Goal: Information Seeking & Learning: Learn about a topic

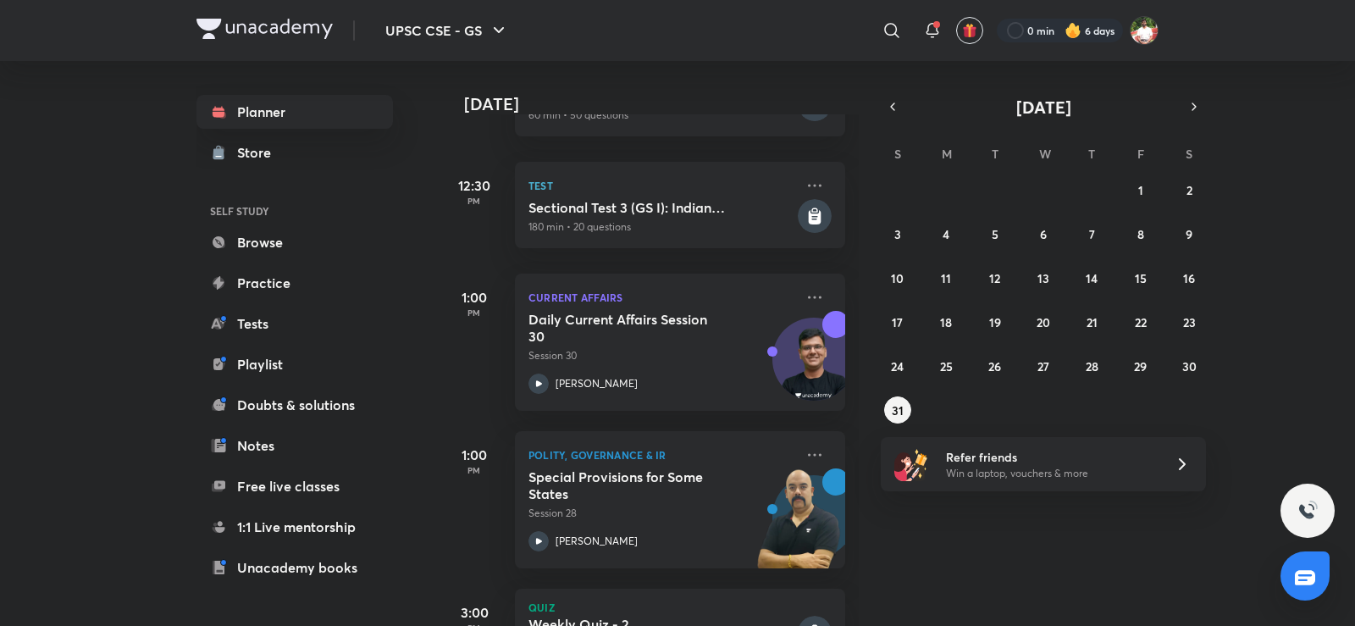
scroll to position [671, 0]
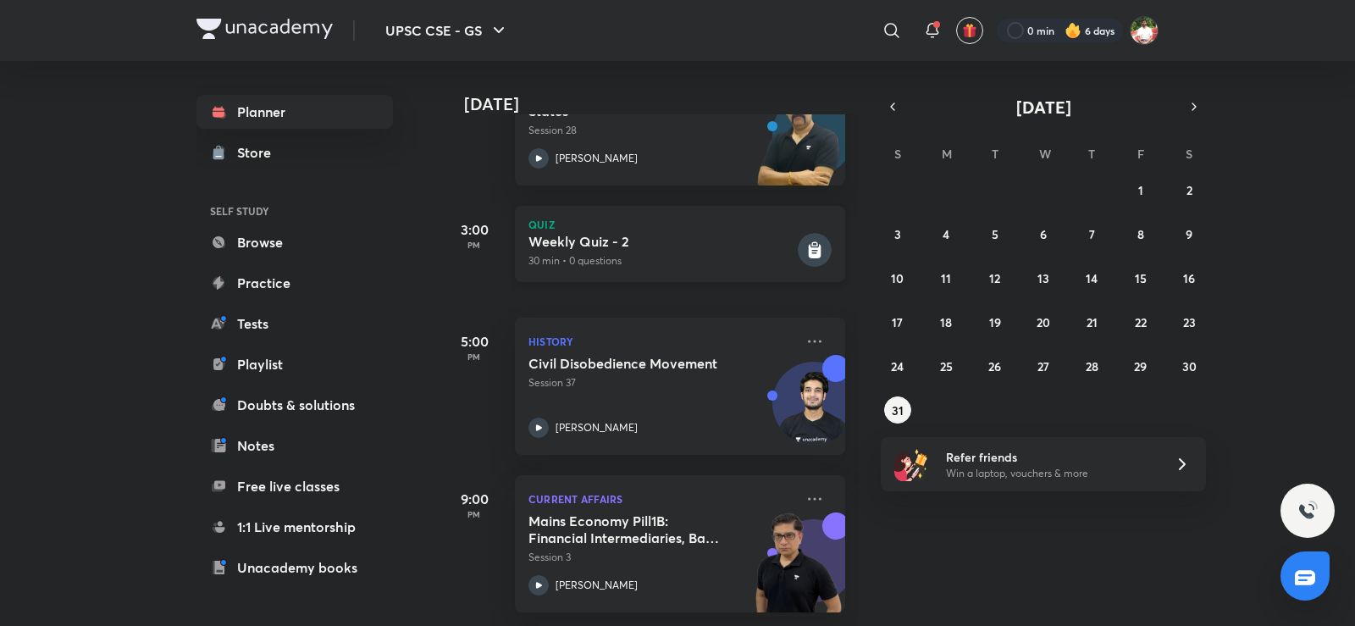
click at [657, 235] on h5 "Weekly Quiz - 2" at bounding box center [662, 241] width 266 height 17
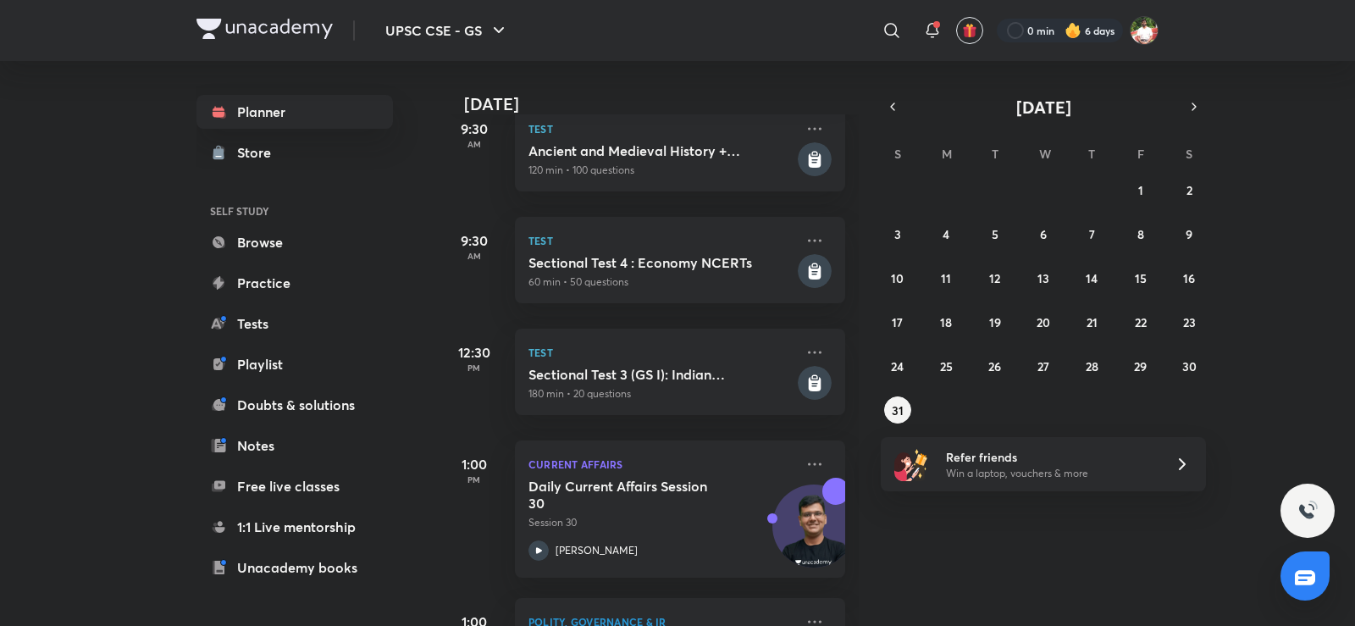
scroll to position [78, 0]
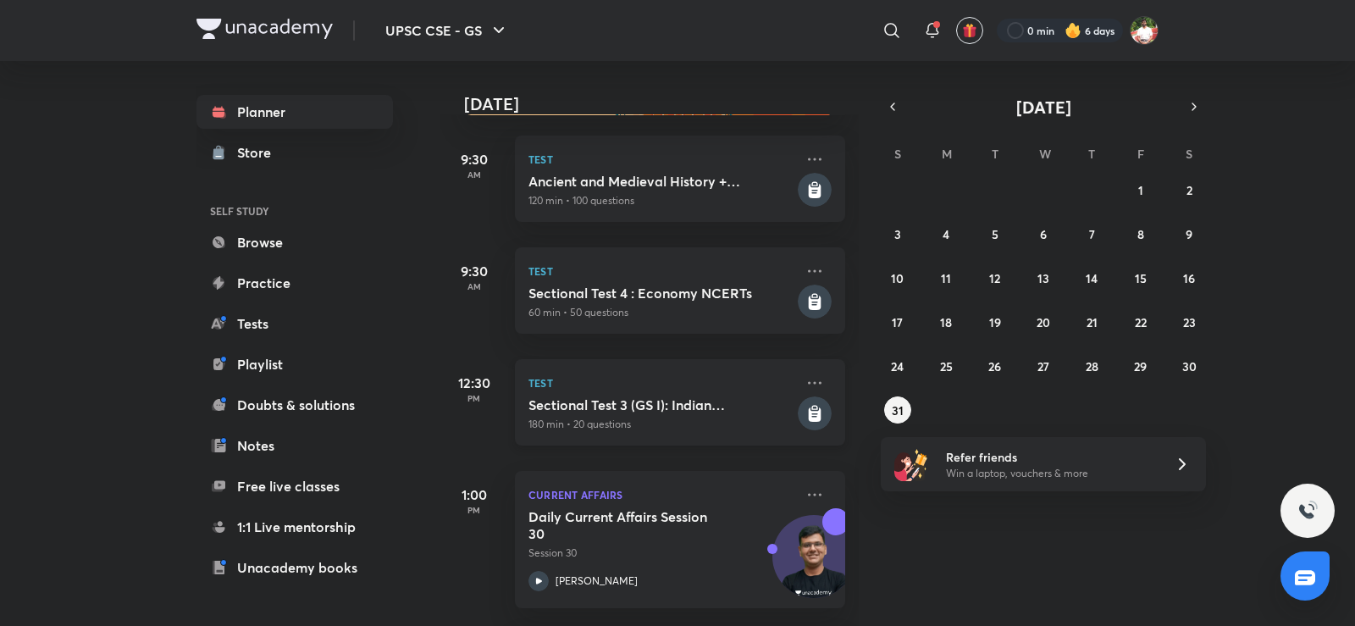
click at [708, 406] on h5 "Sectional Test 3 (GS I): Indian Geography + Current Affairs" at bounding box center [662, 404] width 266 height 17
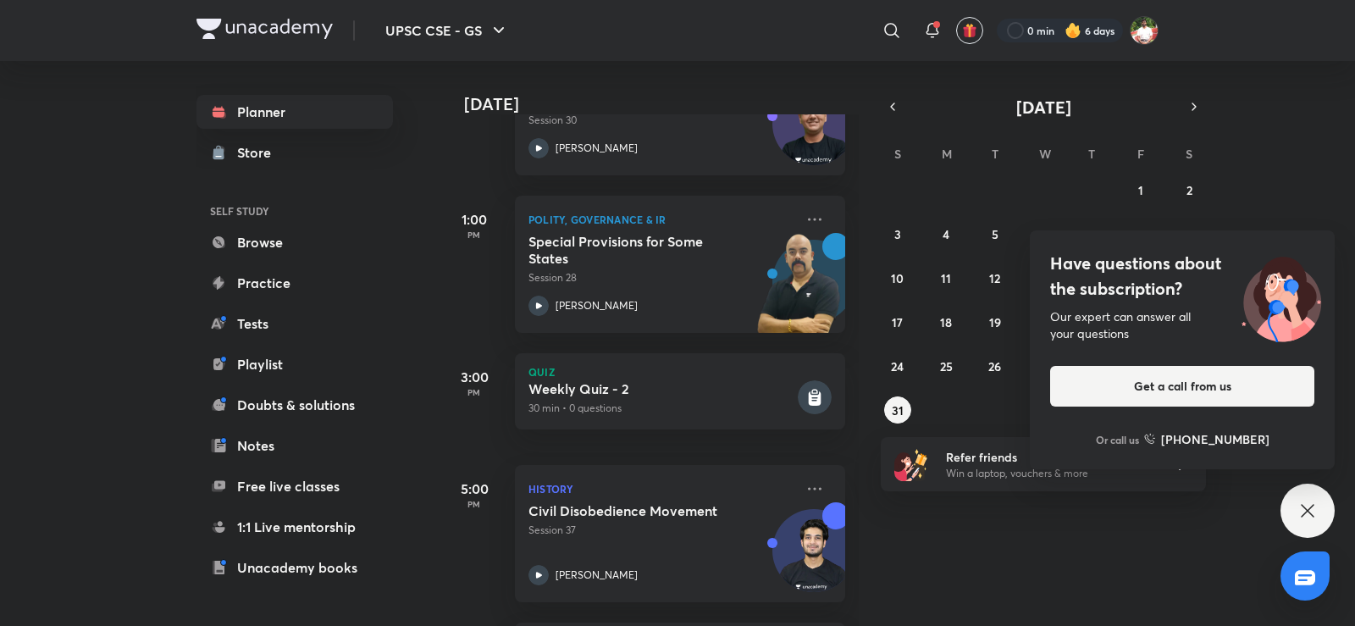
scroll to position [474, 0]
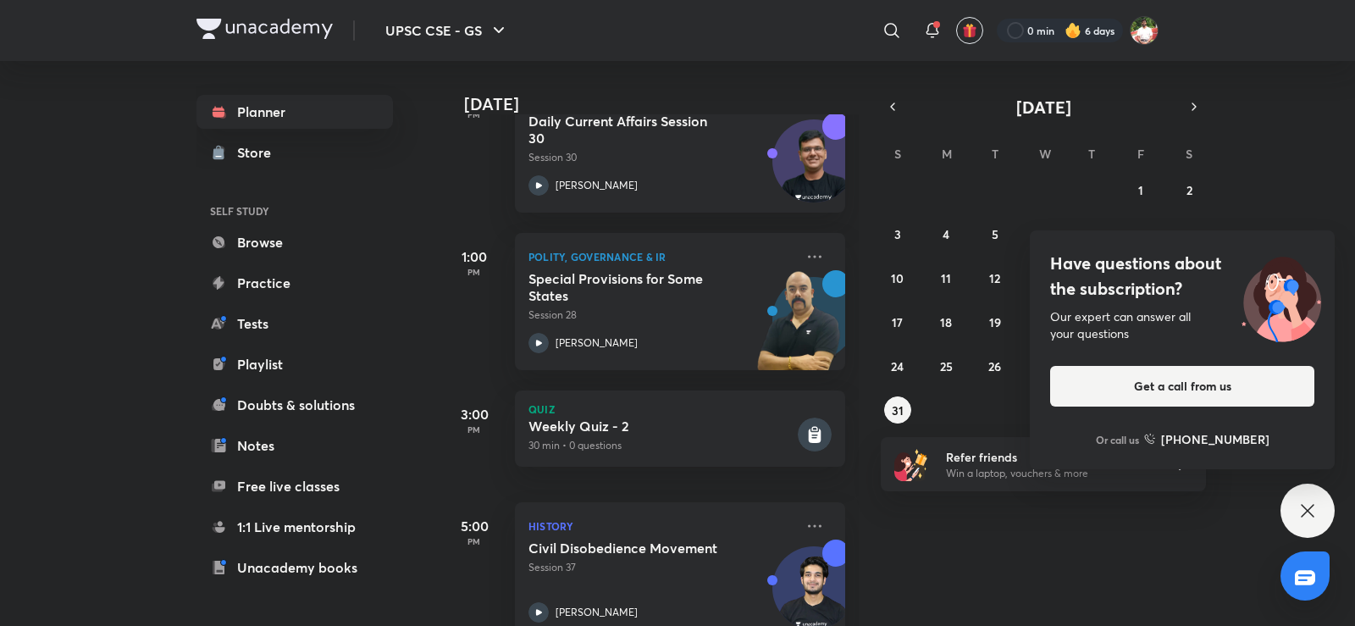
click at [1301, 505] on icon at bounding box center [1308, 511] width 20 height 20
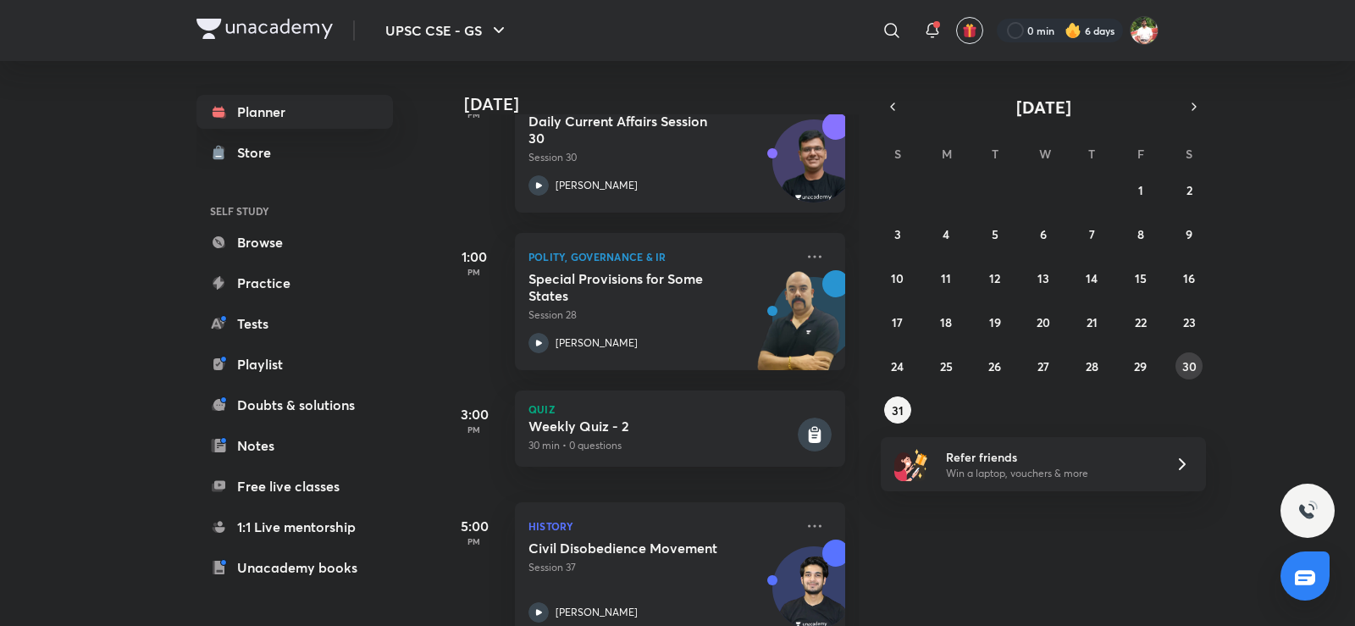
click at [1183, 368] on abbr "30" at bounding box center [1190, 366] width 14 height 16
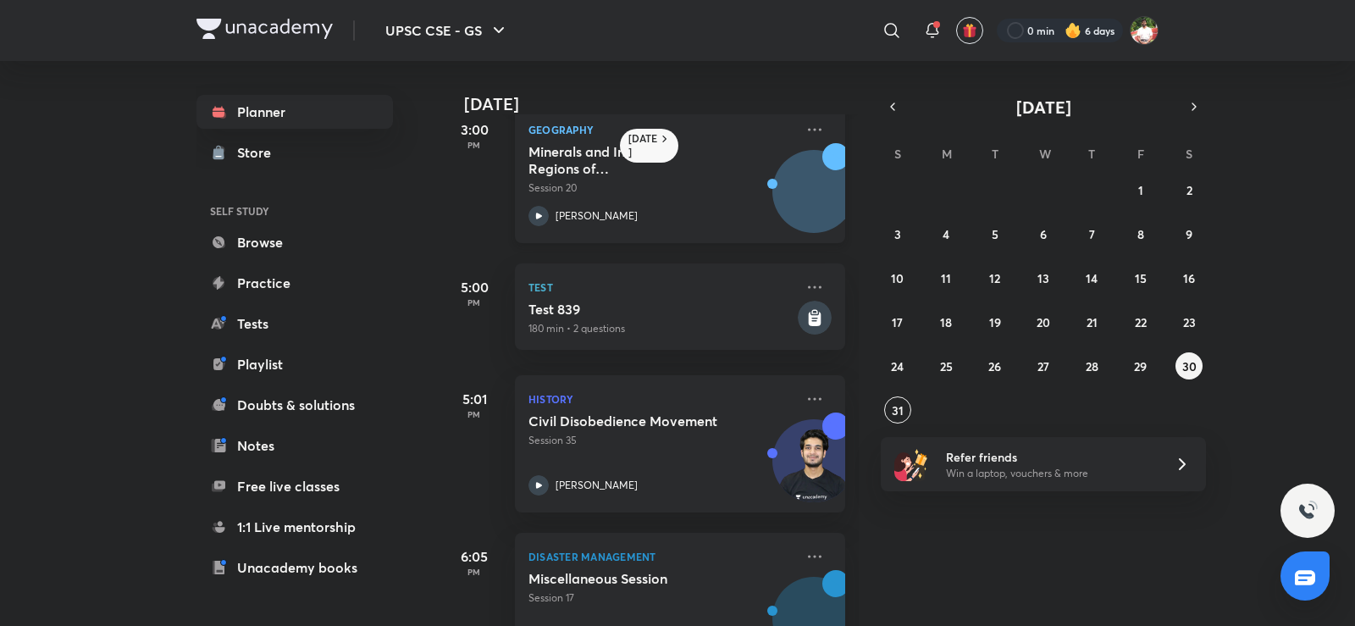
scroll to position [989, 0]
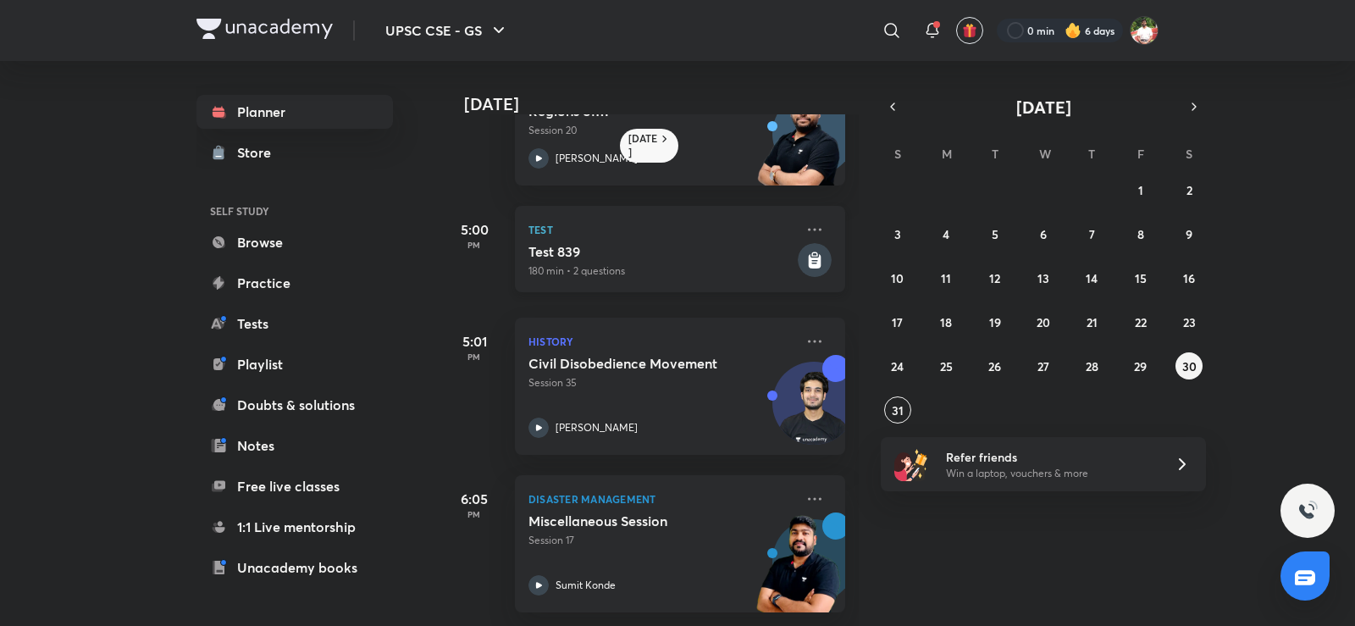
click at [625, 255] on h5 "Test 839" at bounding box center [662, 251] width 266 height 17
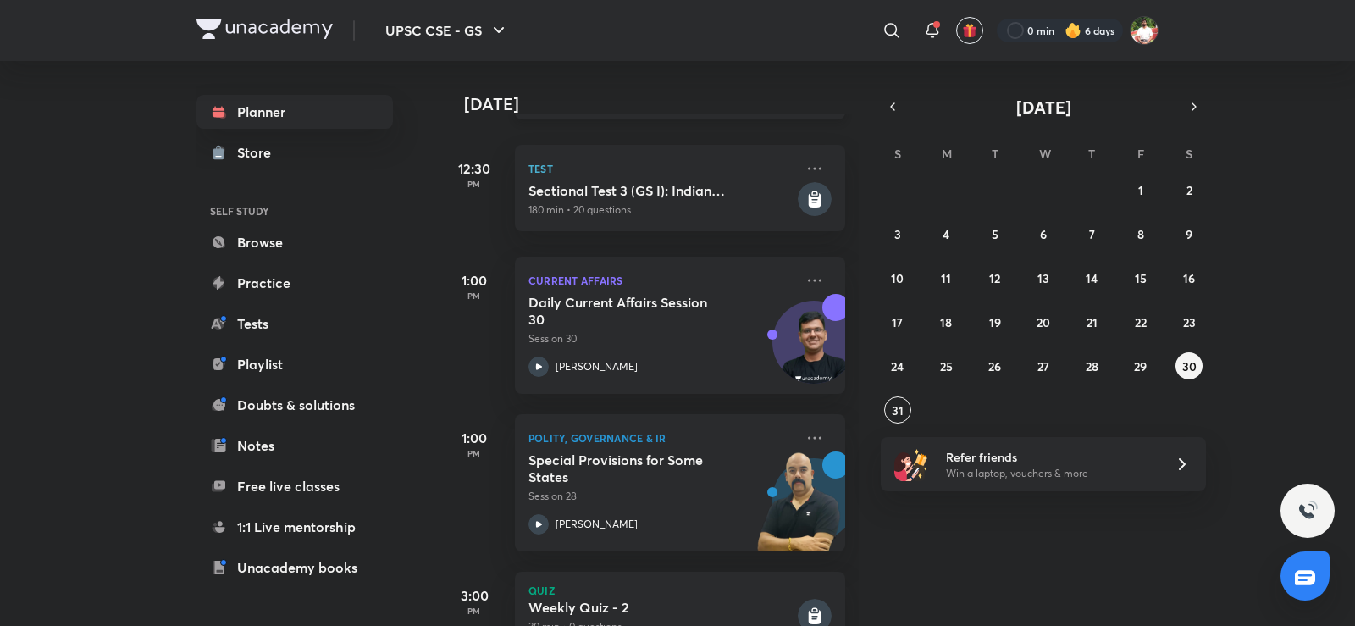
scroll to position [78, 0]
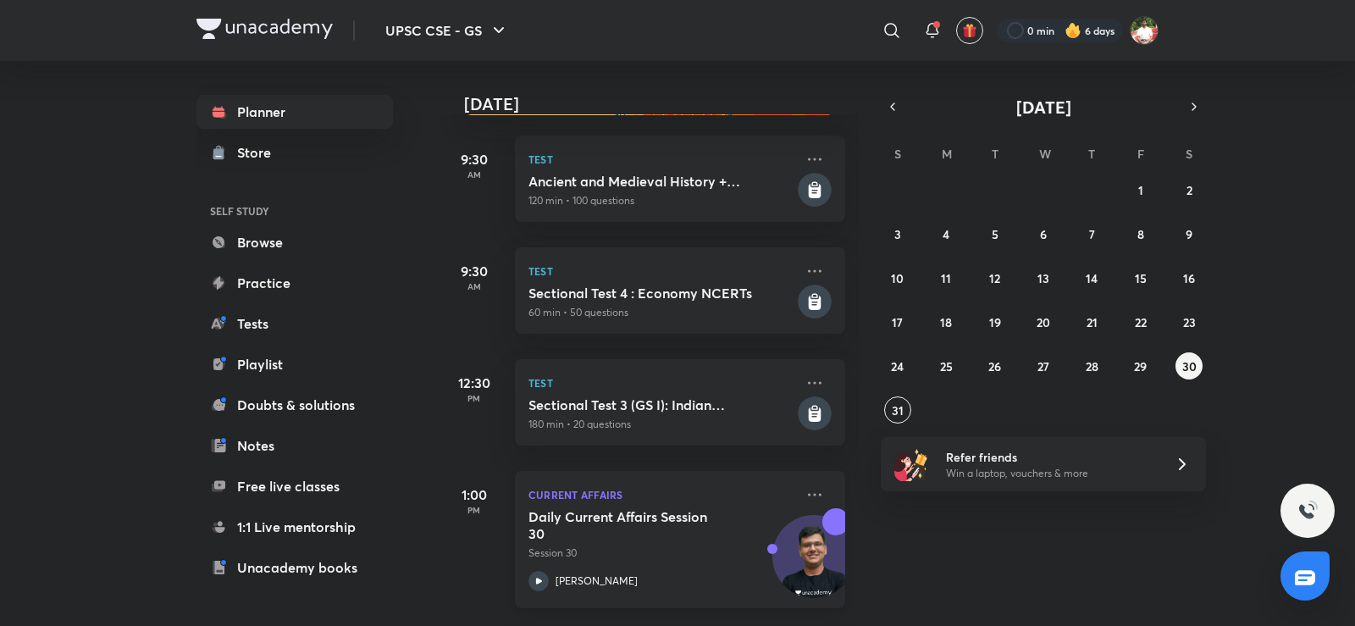
click at [633, 504] on p "Current Affairs" at bounding box center [662, 495] width 266 height 20
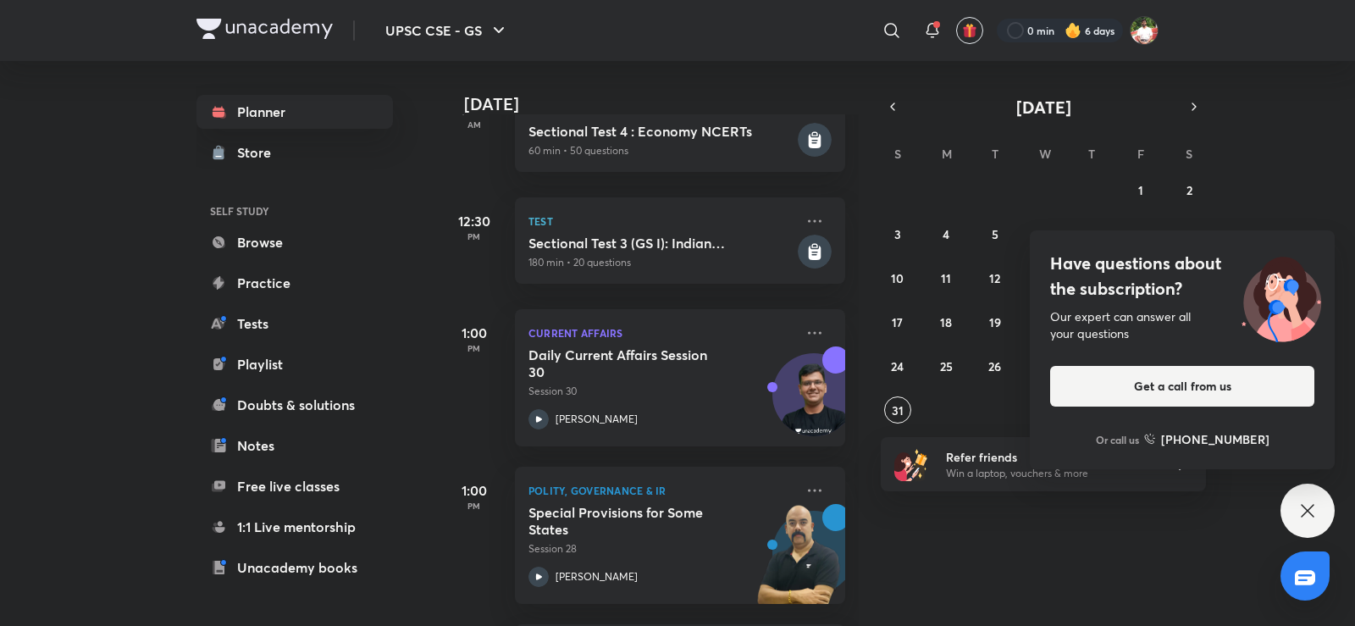
scroll to position [275, 0]
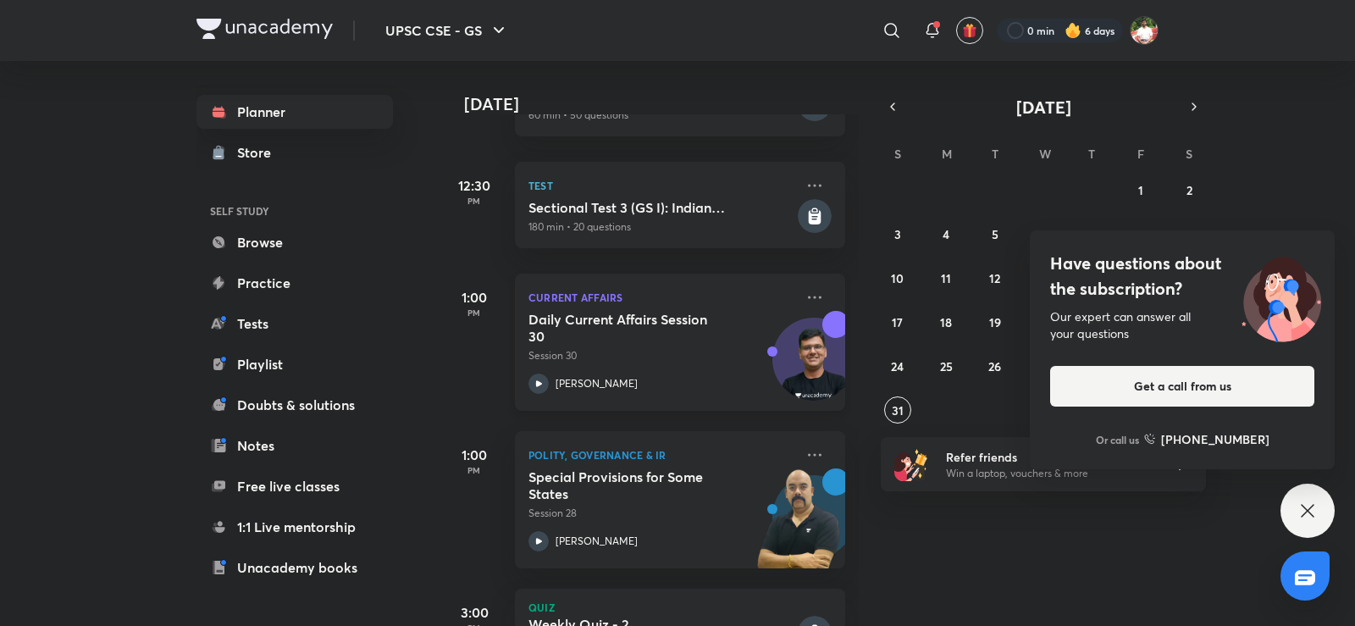
click at [597, 325] on h5 "Daily Current Affairs Session 30" at bounding box center [634, 328] width 211 height 34
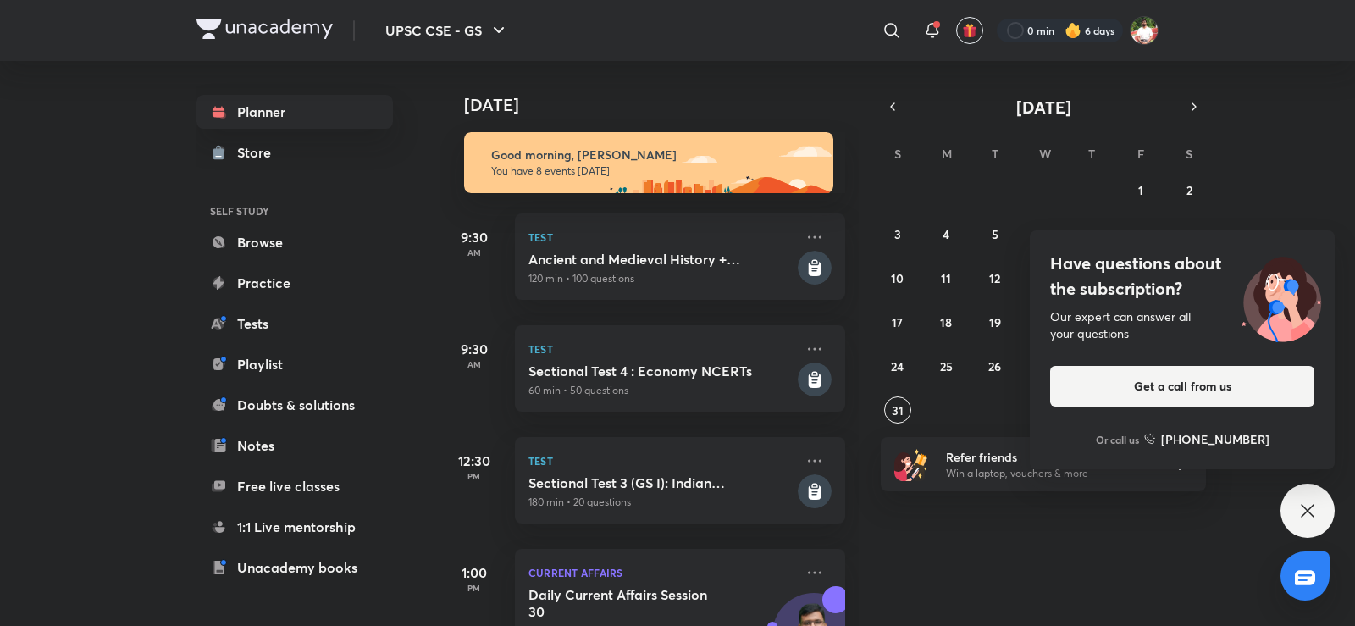
click at [1301, 490] on div "Have questions about the subscription? Our expert can answer all your questions…" at bounding box center [1308, 511] width 54 height 54
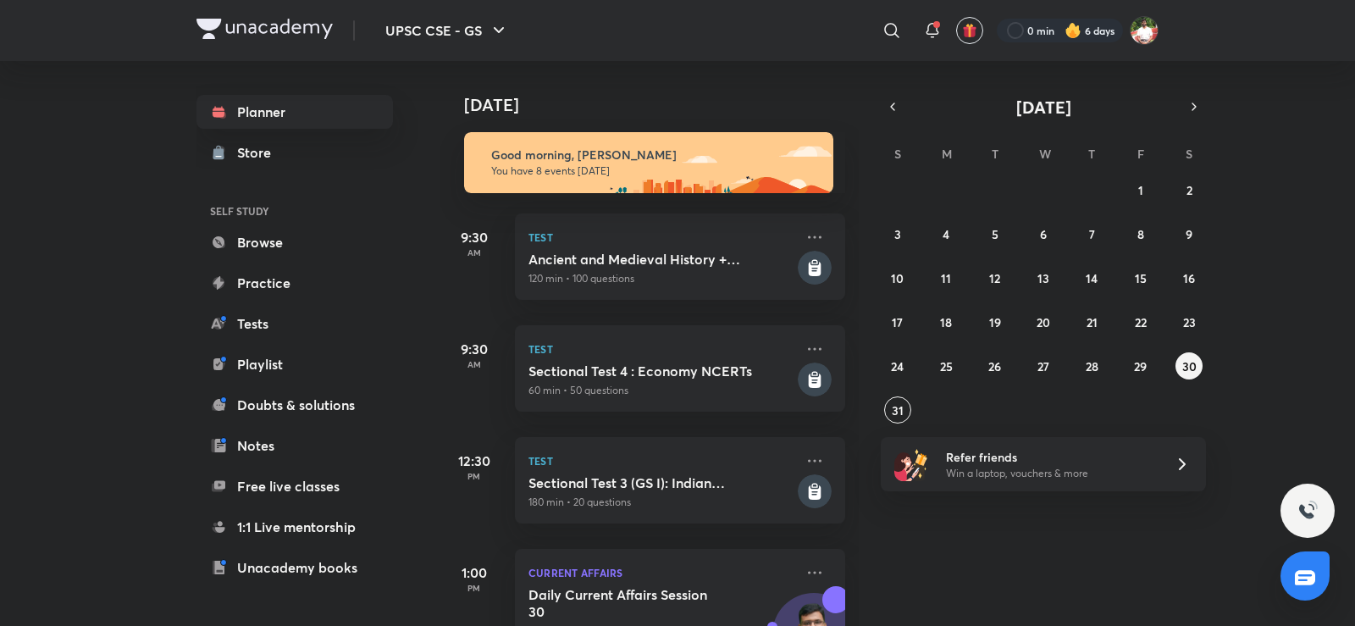
click at [1189, 380] on div "27 28 29 30 31 1 2 3 4 5 6 7 8 9 10 11 12 13 14 15 16 17 18 19 20 21 22 23 24 2…" at bounding box center [1043, 299] width 325 height 247
click at [1186, 361] on abbr "30" at bounding box center [1190, 366] width 14 height 16
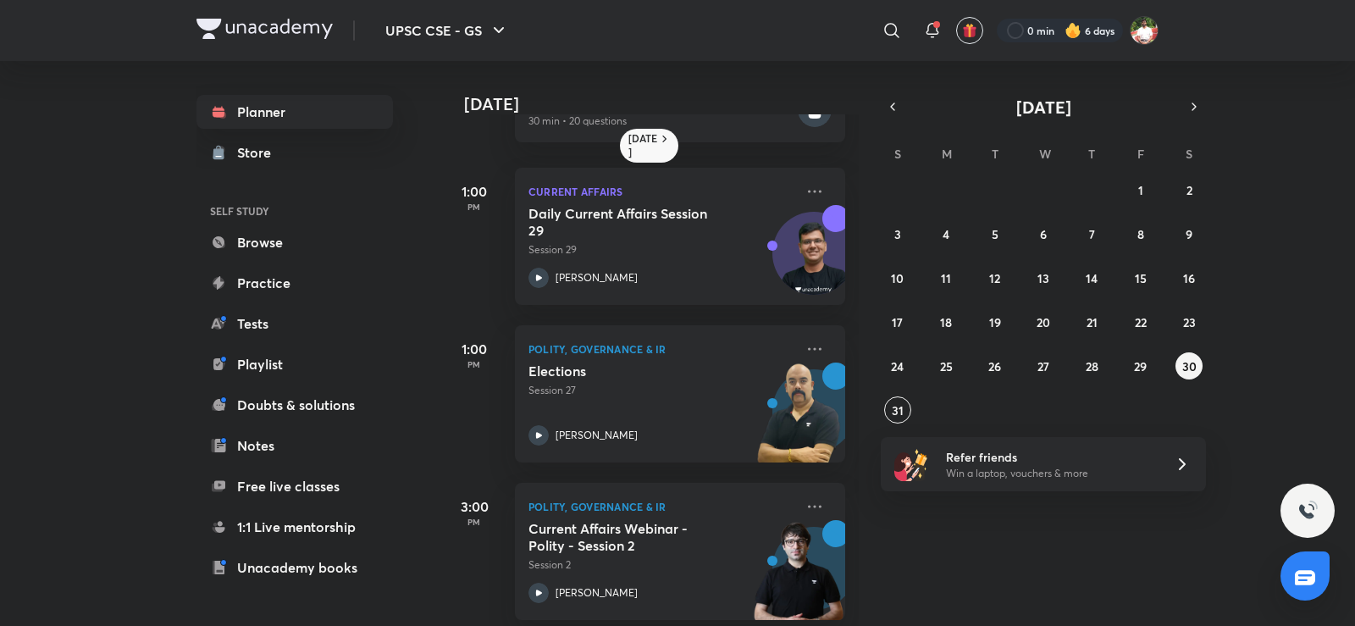
scroll to position [396, 0]
click at [652, 241] on p "Session 29" at bounding box center [662, 248] width 266 height 15
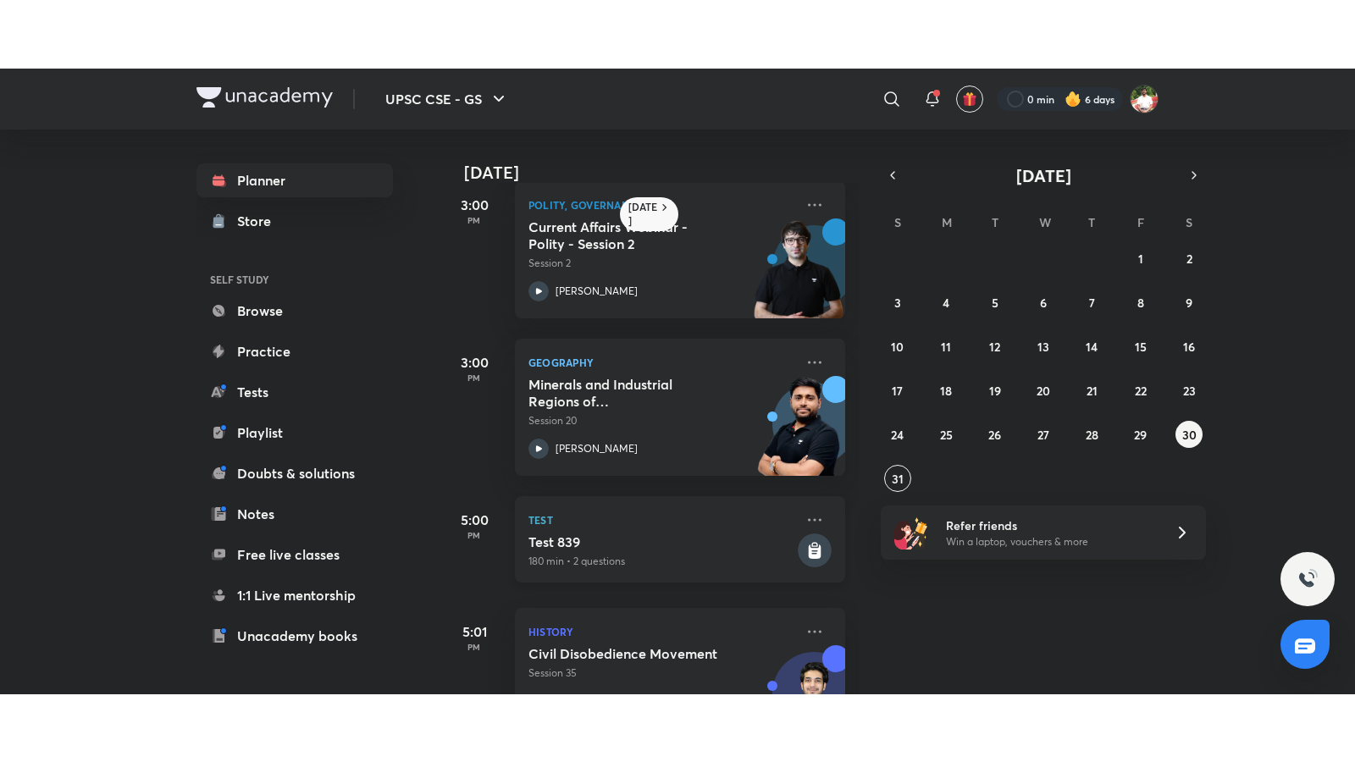
scroll to position [802, 0]
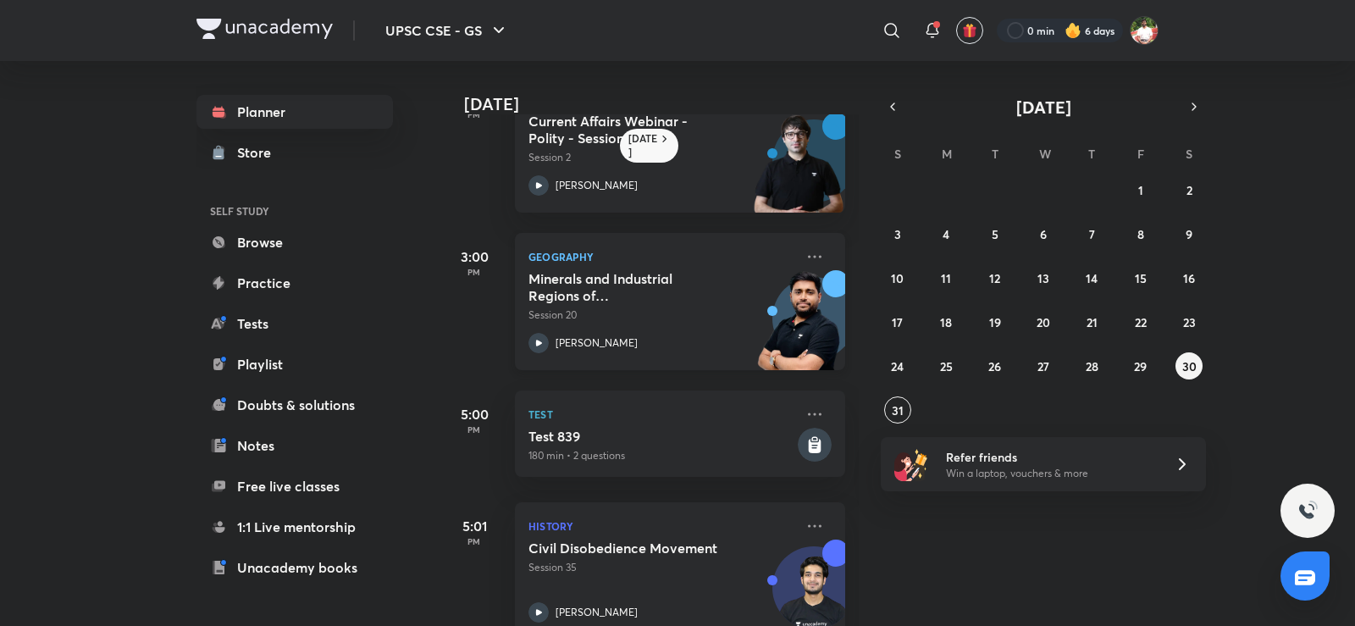
click at [672, 307] on div "Minerals and Industrial Regions of [GEOGRAPHIC_DATA] - I Session 20" at bounding box center [662, 296] width 266 height 53
